Goal: Information Seeking & Learning: Find specific fact

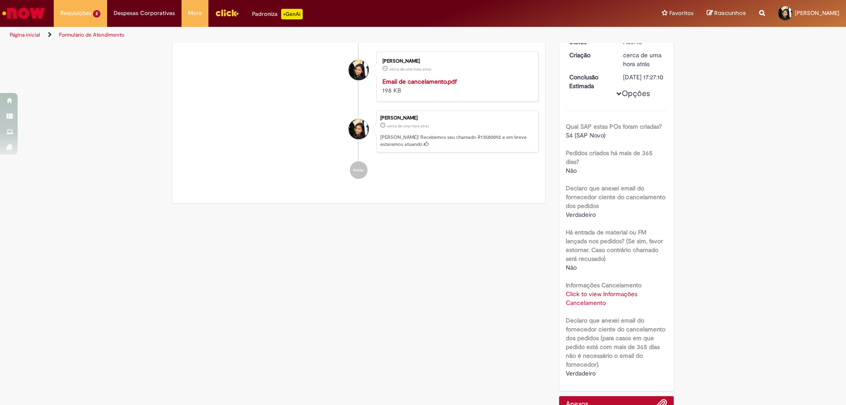
scroll to position [139, 0]
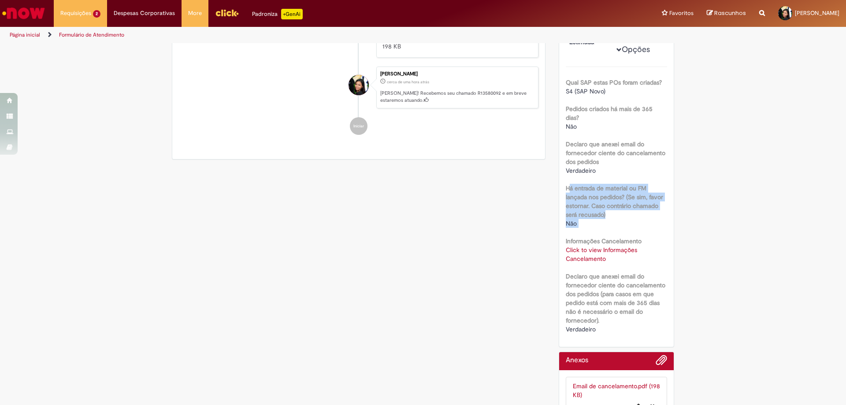
drag, startPoint x: 566, startPoint y: 199, endPoint x: 584, endPoint y: 238, distance: 43.6
click at [584, 240] on div "Qual SAP estas POs foram criadas? S4 (SAP Novo) Pedidos criados há mais de 365 …" at bounding box center [617, 200] width 102 height 267
click at [566, 202] on b "Há entrada de material ou FM lançada nos pedidos? (Se sim, favor estornar. Caso…" at bounding box center [614, 201] width 97 height 34
click at [570, 228] on div "Não" at bounding box center [617, 223] width 102 height 9
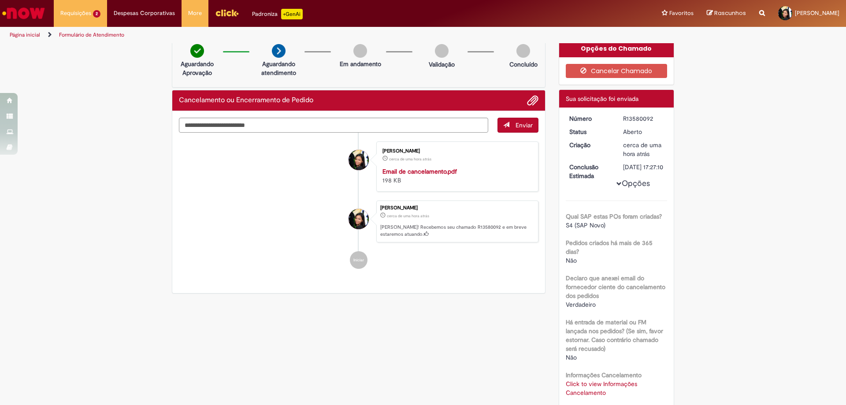
scroll to position [0, 0]
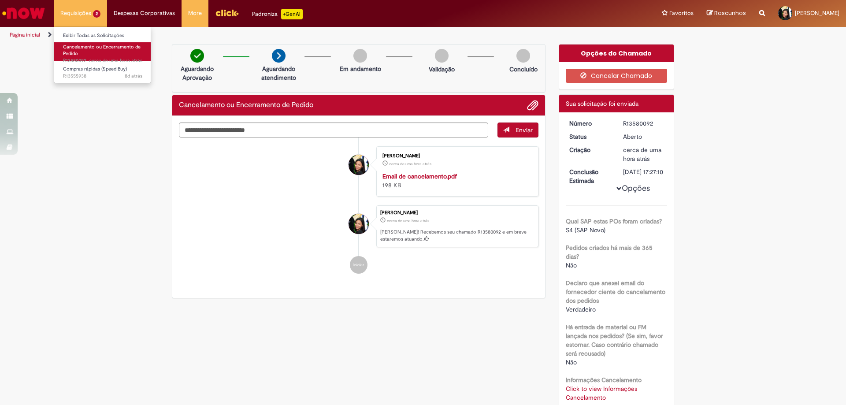
click at [74, 49] on span "Cancelamento ou Encerramento de Pedido" at bounding box center [102, 51] width 78 height 14
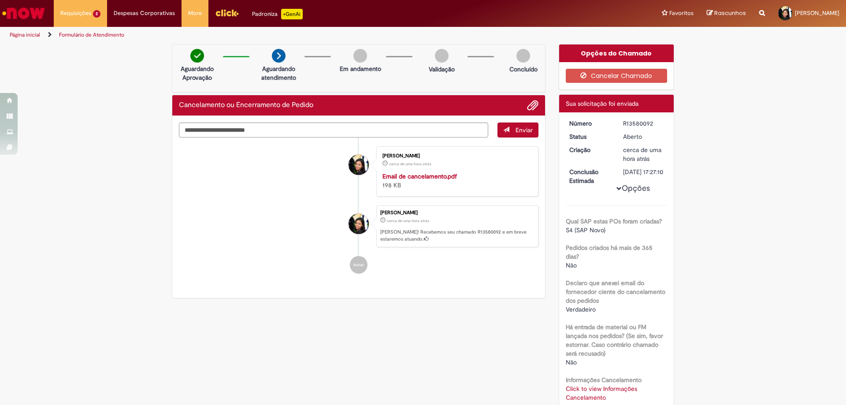
click at [36, 7] on img "Ir para a Homepage" at bounding box center [23, 13] width 45 height 18
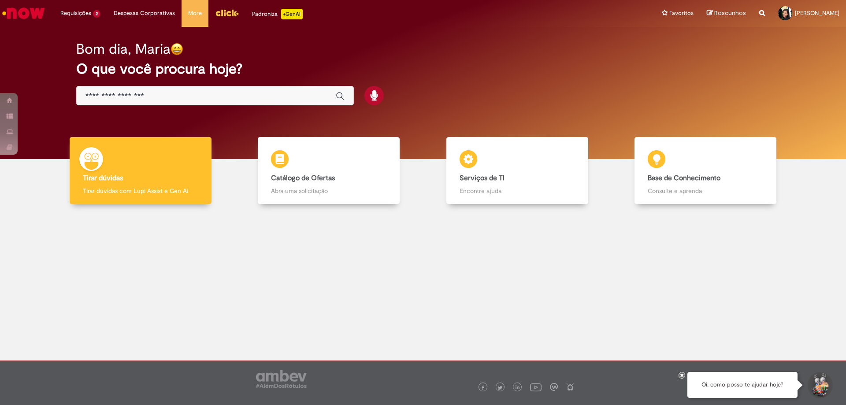
click at [162, 94] on input "Basta digitar aqui" at bounding box center [205, 96] width 241 height 10
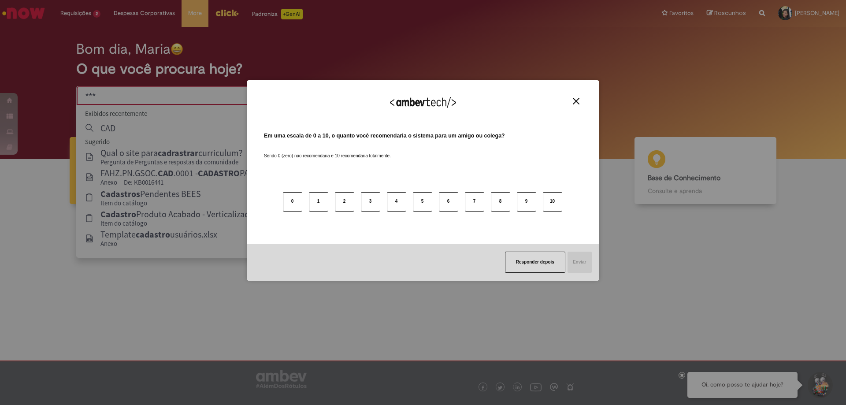
click at [573, 100] on img "Close" at bounding box center [576, 101] width 7 height 7
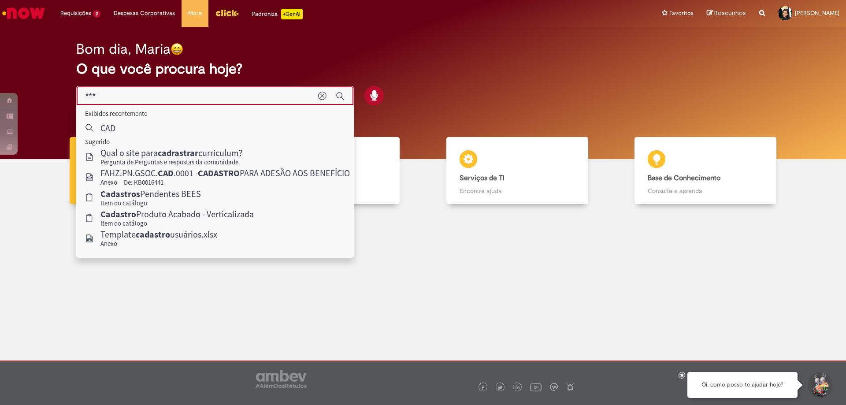
drag, startPoint x: 113, startPoint y: 96, endPoint x: 0, endPoint y: 82, distance: 113.6
click at [0, 83] on div "Bom dia, Maria O que você procura hoje?" at bounding box center [423, 93] width 846 height 132
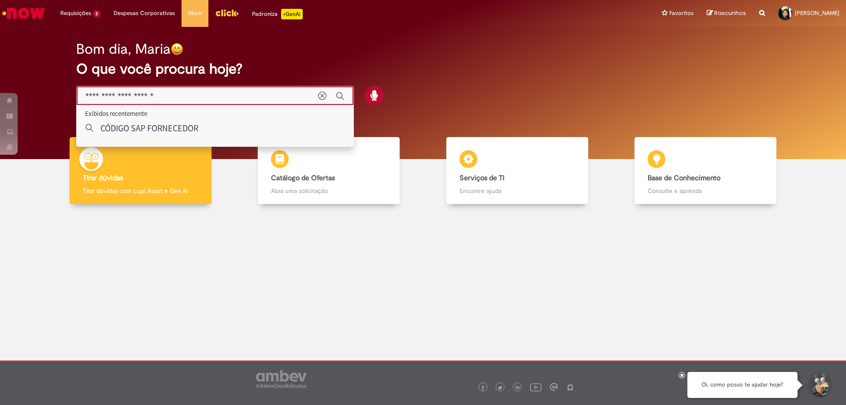
type input "**********"
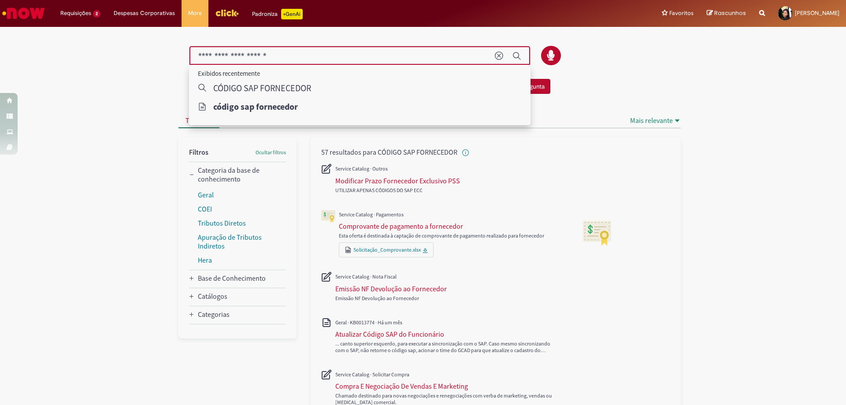
drag, startPoint x: 237, startPoint y: 55, endPoint x: 0, endPoint y: 31, distance: 238.6
click at [0, 31] on div "Não encontrou o que procurava? Pergunte à comunidade! Fazer uma Pergunta Cancel…" at bounding box center [423, 374] width 846 height 692
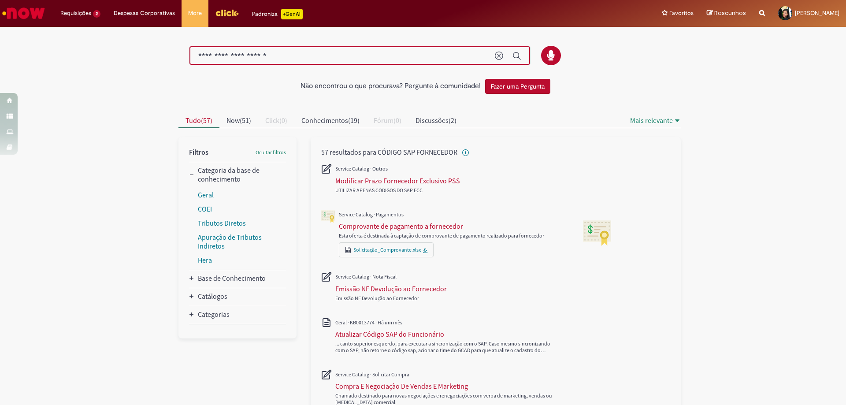
drag, startPoint x: 252, startPoint y: 56, endPoint x: 0, endPoint y: 58, distance: 252.4
click at [0, 58] on div "Não encontrou o que procurava? Pergunte à comunidade! Fazer uma Pergunta Cancel…" at bounding box center [423, 374] width 846 height 692
type input "**********"
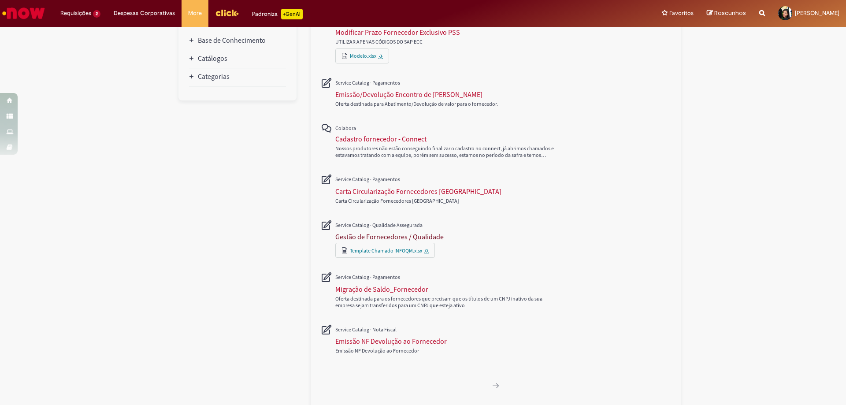
scroll to position [315, 0]
